Goal: Task Accomplishment & Management: Manage account settings

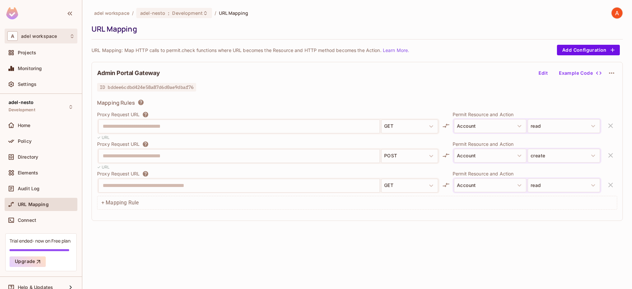
click at [71, 33] on div "A adel workspace" at bounding box center [40, 36] width 67 height 10
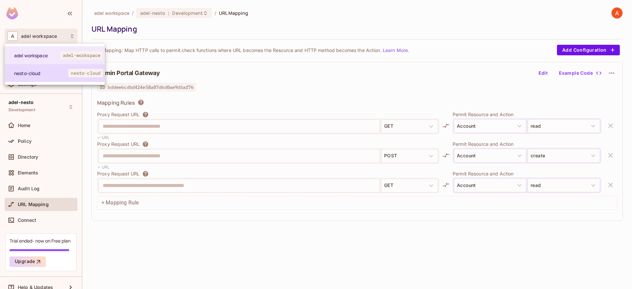
click at [61, 72] on span "nesto-cloud" at bounding box center [41, 73] width 54 height 6
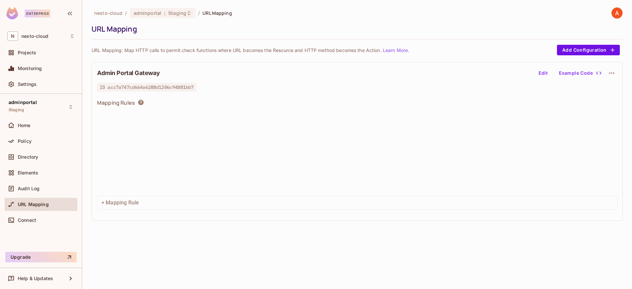
scroll to position [480, 0]
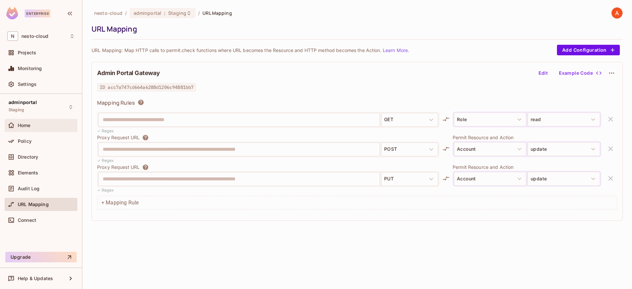
click at [31, 126] on div "Home" at bounding box center [46, 125] width 57 height 5
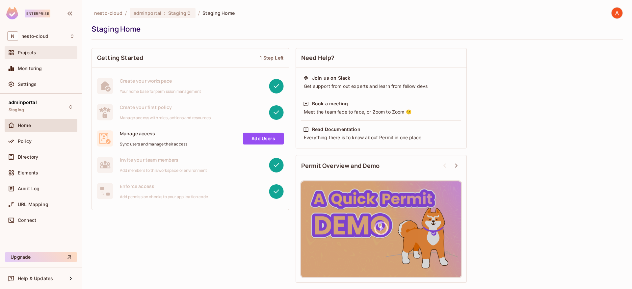
click at [42, 57] on div "Projects" at bounding box center [41, 52] width 73 height 13
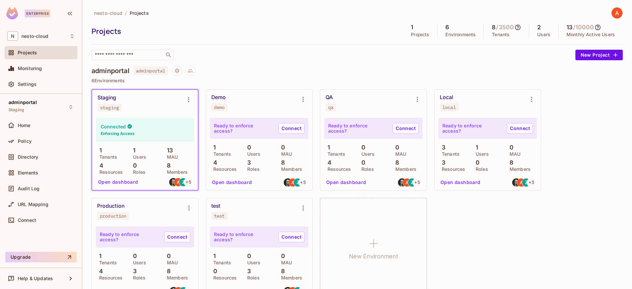
scroll to position [17, 0]
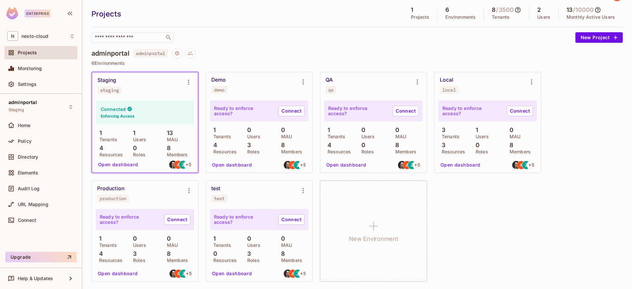
click at [113, 168] on button "Open dashboard" at bounding box center [117, 164] width 45 height 11
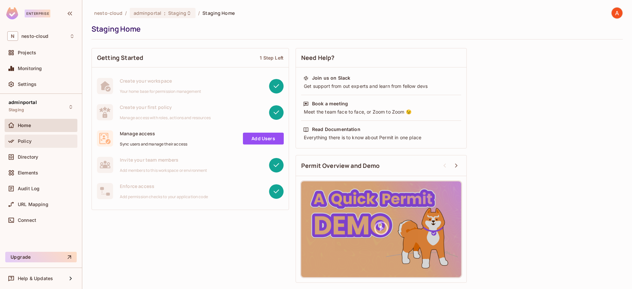
click at [56, 146] on div "Policy" at bounding box center [41, 141] width 73 height 13
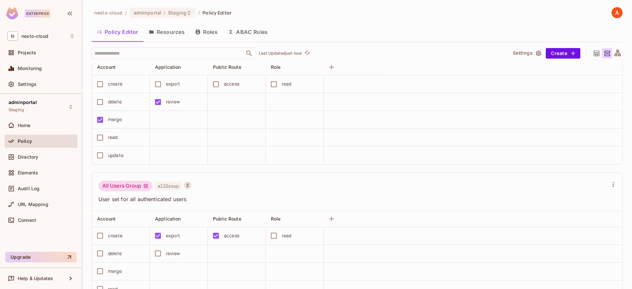
scroll to position [390, 0]
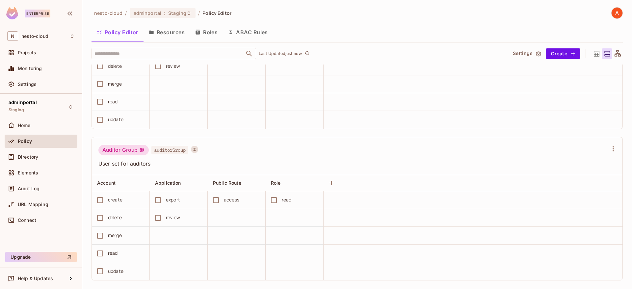
scroll to position [390, 0]
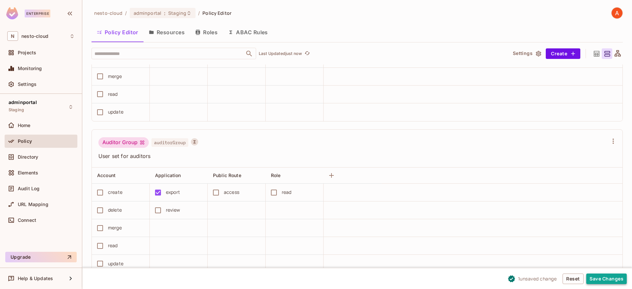
click at [593, 278] on button "Save Changes" at bounding box center [606, 278] width 40 height 11
click at [610, 275] on button "Save Changes" at bounding box center [606, 278] width 40 height 11
click at [600, 280] on button "Save Changes" at bounding box center [606, 278] width 40 height 11
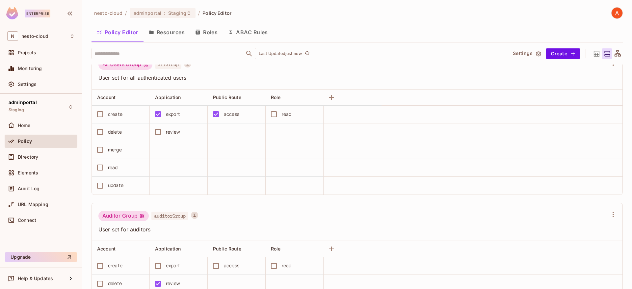
scroll to position [390, 0]
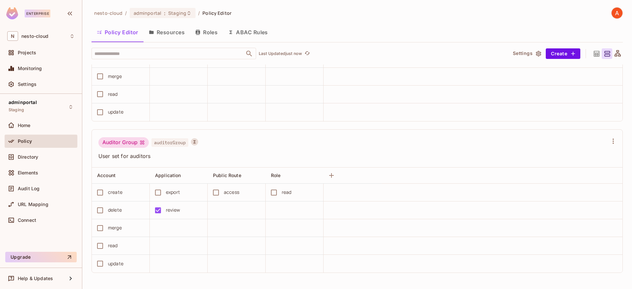
click at [251, 31] on button "ABAC Rules" at bounding box center [248, 32] width 50 height 16
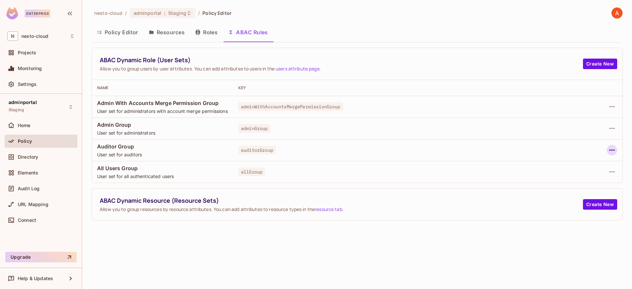
click at [613, 151] on icon "button" at bounding box center [612, 150] width 8 height 8
click at [583, 162] on div "Edit Dynamic Role (User Set)" at bounding box center [566, 165] width 64 height 7
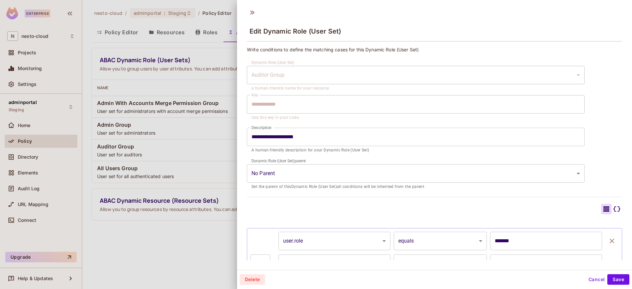
click at [188, 250] on div at bounding box center [316, 144] width 632 height 289
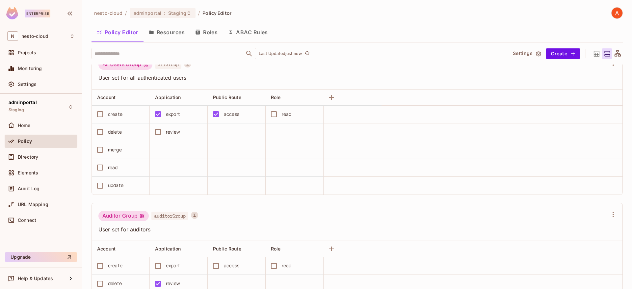
scroll to position [315, 0]
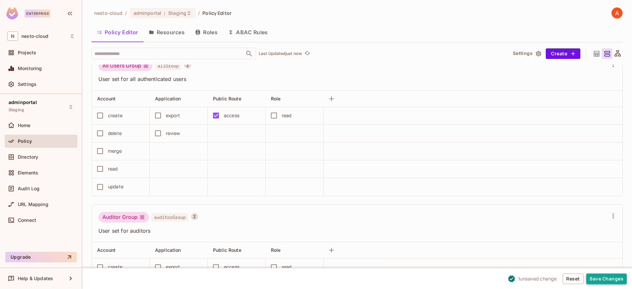
click at [597, 274] on button "Save Changes" at bounding box center [606, 278] width 40 height 11
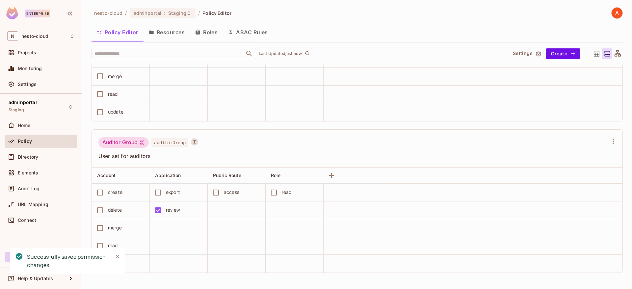
scroll to position [0, 0]
